Goal: Information Seeking & Learning: Learn about a topic

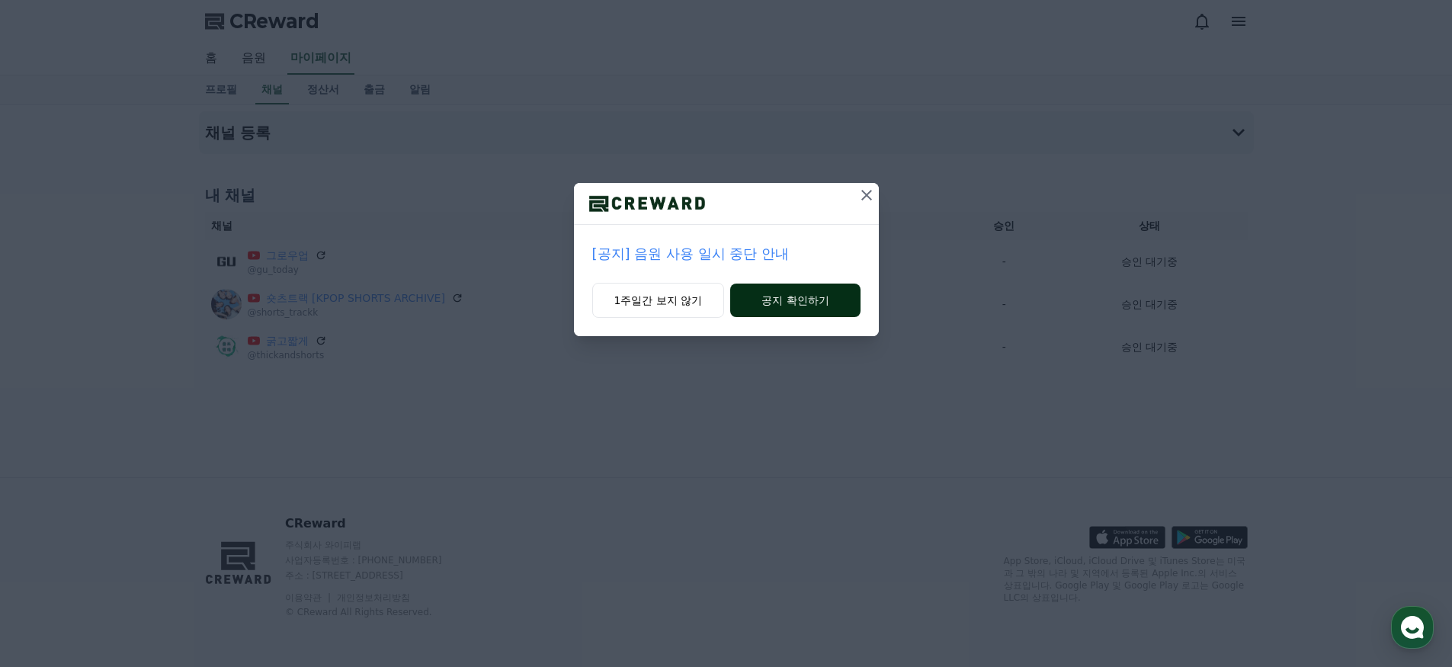
click at [764, 301] on button "공지 확인하기" at bounding box center [795, 301] width 130 height 34
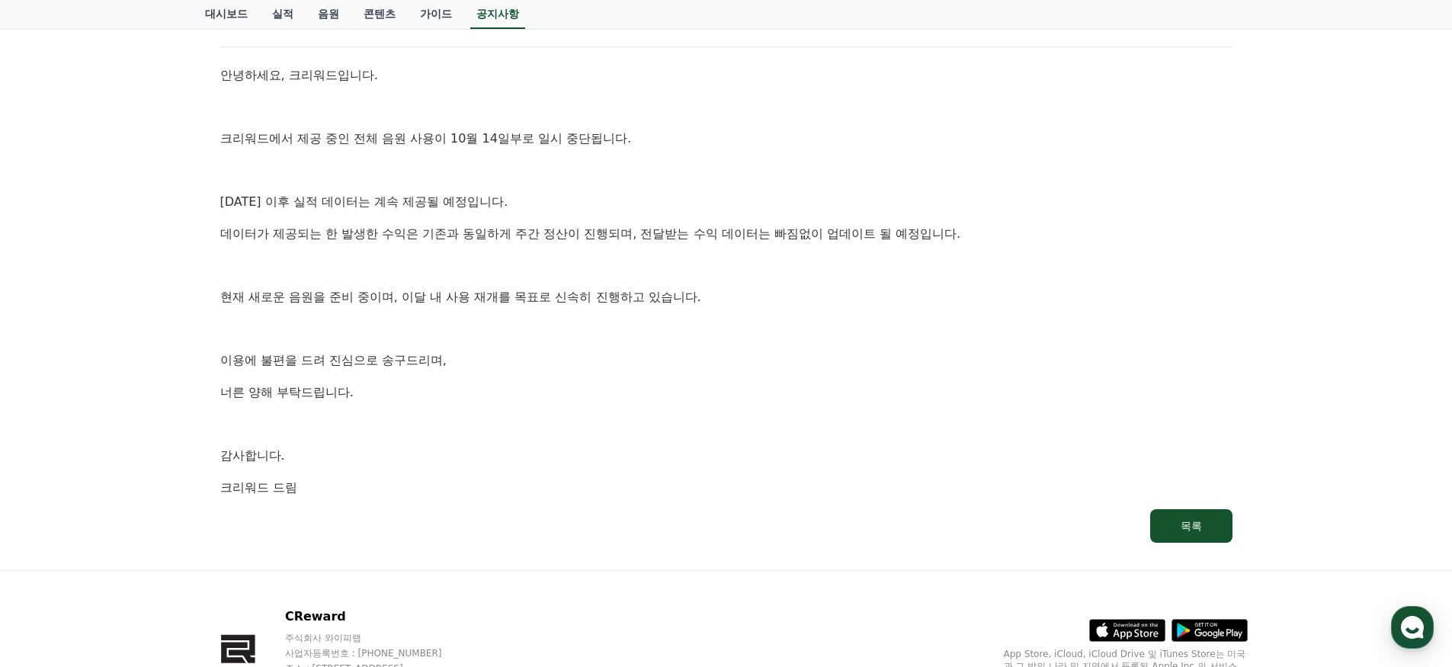
scroll to position [322, 0]
